Goal: Information Seeking & Learning: Understand process/instructions

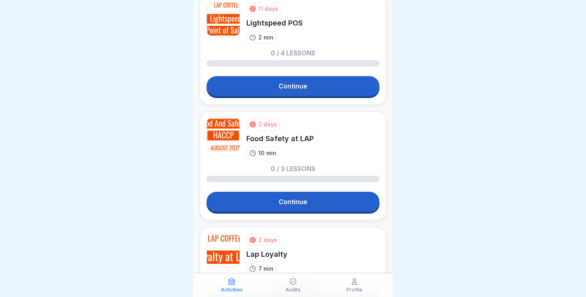
scroll to position [261, 0]
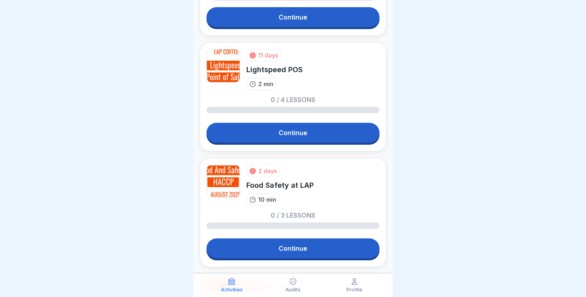
click at [273, 128] on link "Continue" at bounding box center [292, 133] width 173 height 20
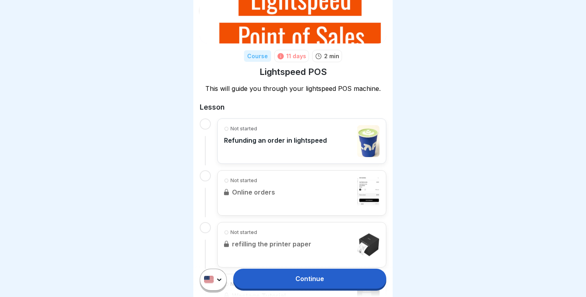
scroll to position [68, 0]
click at [274, 142] on p "Refunding an order in lightspeed" at bounding box center [275, 140] width 103 height 8
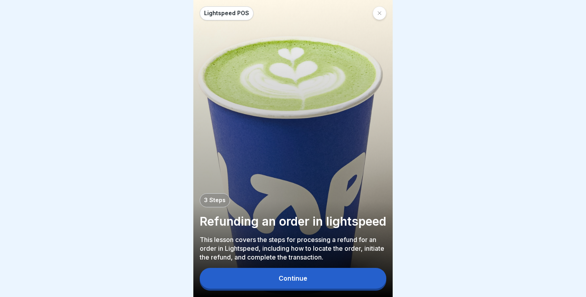
click at [383, 9] on div at bounding box center [380, 13] width 14 height 14
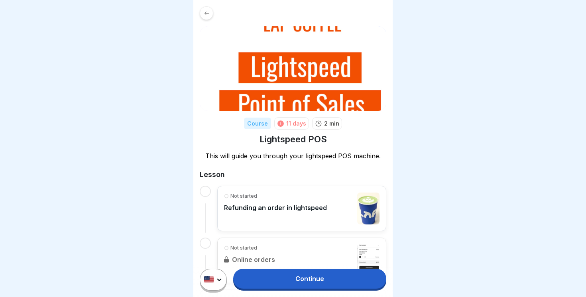
click at [312, 284] on link "Continue" at bounding box center [309, 279] width 153 height 20
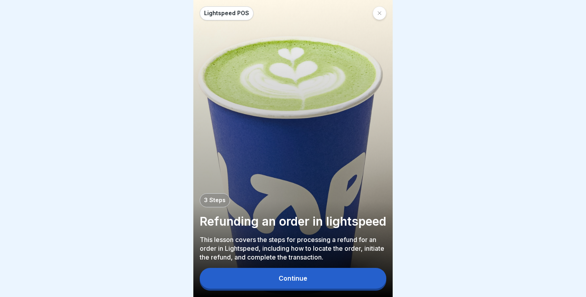
click at [299, 275] on button "Continue" at bounding box center [293, 278] width 187 height 21
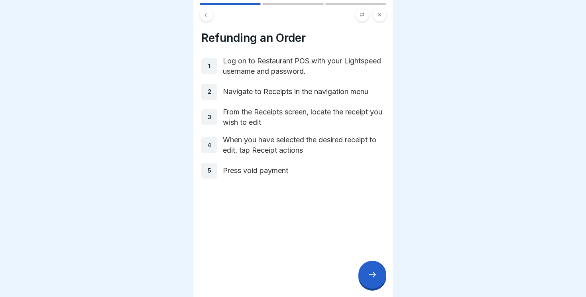
click at [365, 262] on div "Refunding an Order 1 Log on to Restaurant POS with your Lightspeed username and…" at bounding box center [292, 148] width 199 height 297
click at [373, 271] on icon at bounding box center [372, 275] width 10 height 10
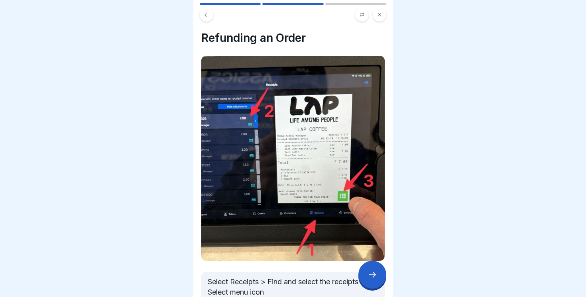
click at [373, 271] on div at bounding box center [372, 275] width 28 height 28
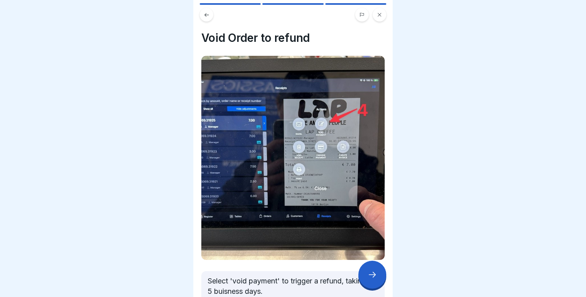
click at [373, 271] on div at bounding box center [372, 275] width 28 height 28
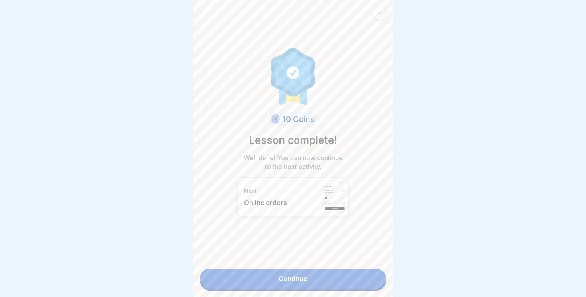
click at [357, 272] on link "Continue" at bounding box center [293, 279] width 187 height 20
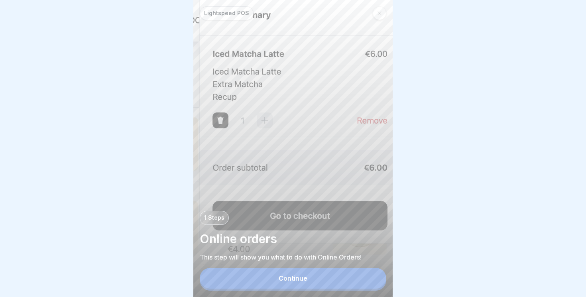
click at [305, 282] on div "Continue" at bounding box center [293, 278] width 29 height 7
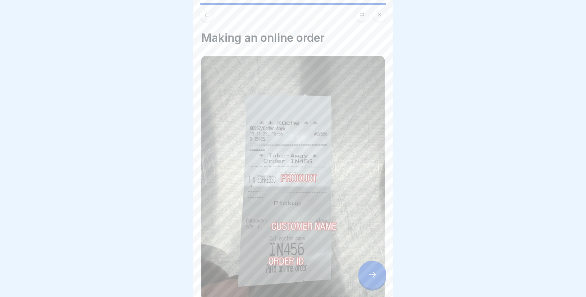
click at [366, 272] on div at bounding box center [372, 275] width 28 height 28
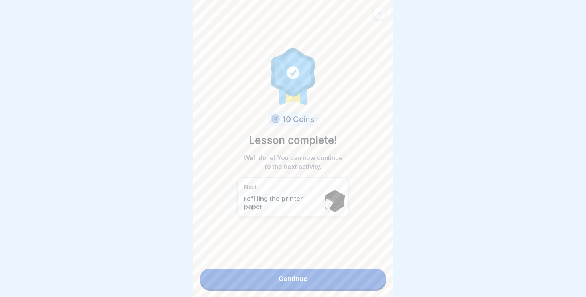
click at [366, 272] on link "Continue" at bounding box center [293, 279] width 187 height 20
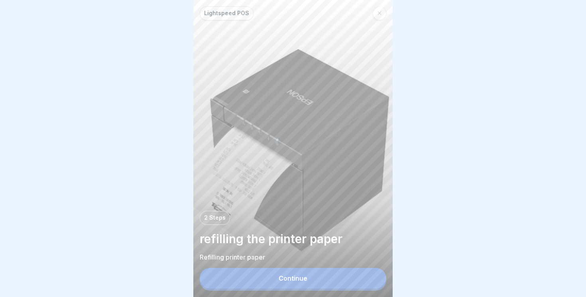
click at [291, 260] on p "Refilling printer paper" at bounding box center [293, 257] width 187 height 9
click at [292, 247] on div "refilling the printer paper Refilling printer paper" at bounding box center [293, 246] width 187 height 30
click at [287, 275] on div "Continue" at bounding box center [293, 278] width 29 height 7
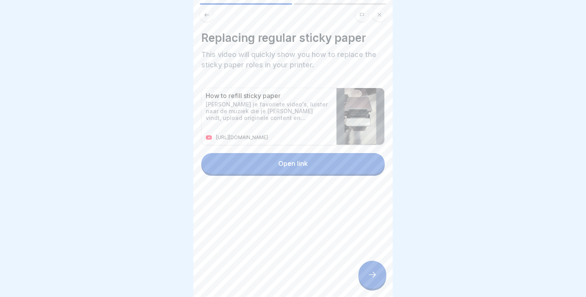
click at [381, 277] on div at bounding box center [372, 275] width 28 height 28
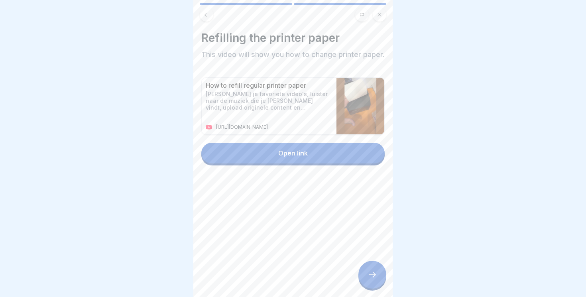
click at [381, 277] on div at bounding box center [372, 275] width 28 height 28
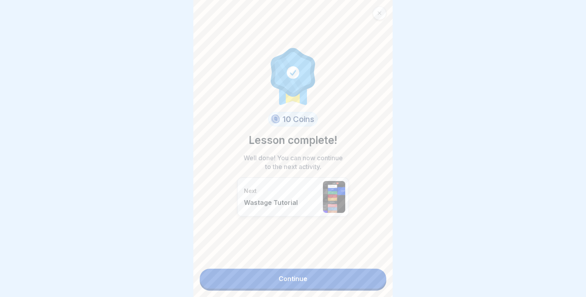
click at [381, 277] on link "Continue" at bounding box center [293, 279] width 187 height 20
